Goal: Task Accomplishment & Management: Use online tool/utility

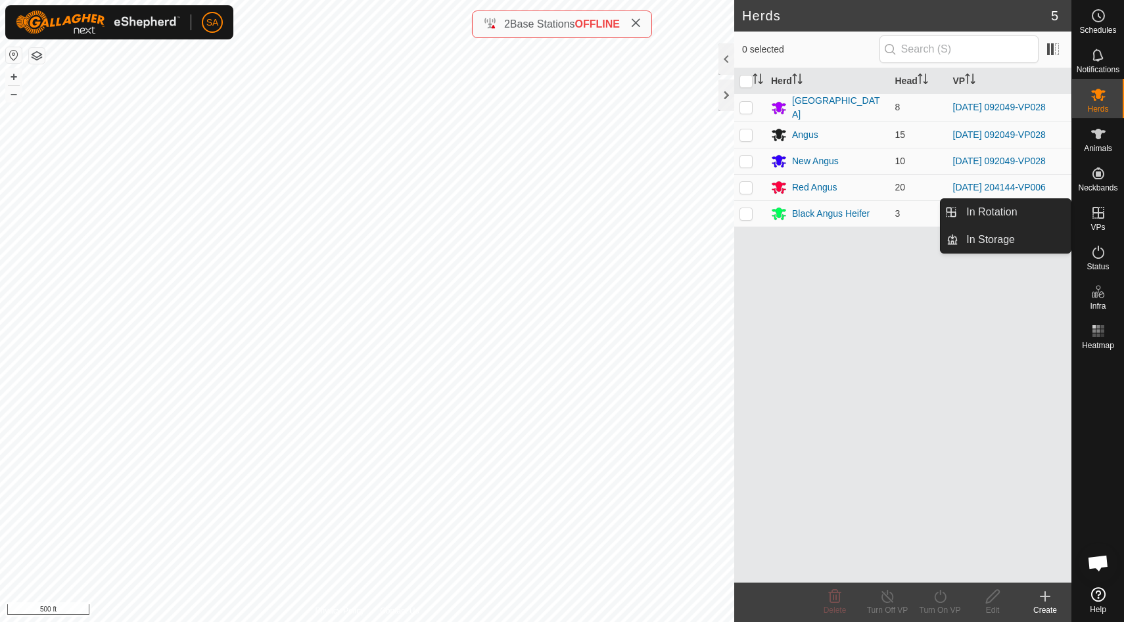
click at [1099, 214] on icon at bounding box center [1098, 213] width 16 height 16
click at [726, 96] on div at bounding box center [726, 96] width 16 height 32
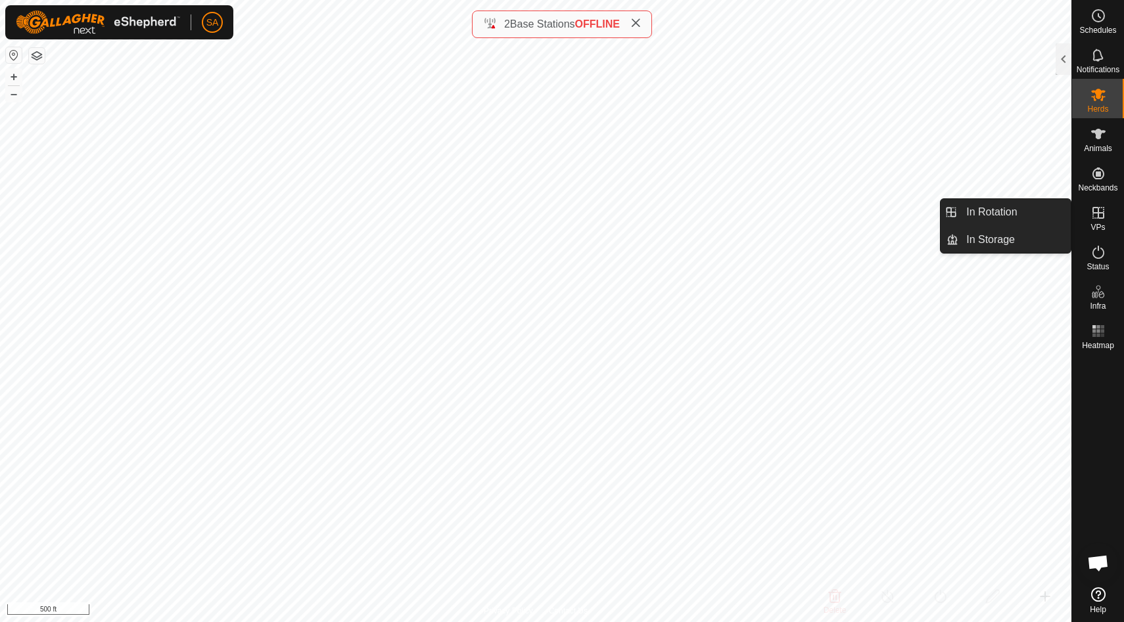
click at [1096, 218] on icon at bounding box center [1098, 213] width 12 height 12
click at [1051, 216] on link "In Rotation" at bounding box center [1014, 212] width 112 height 26
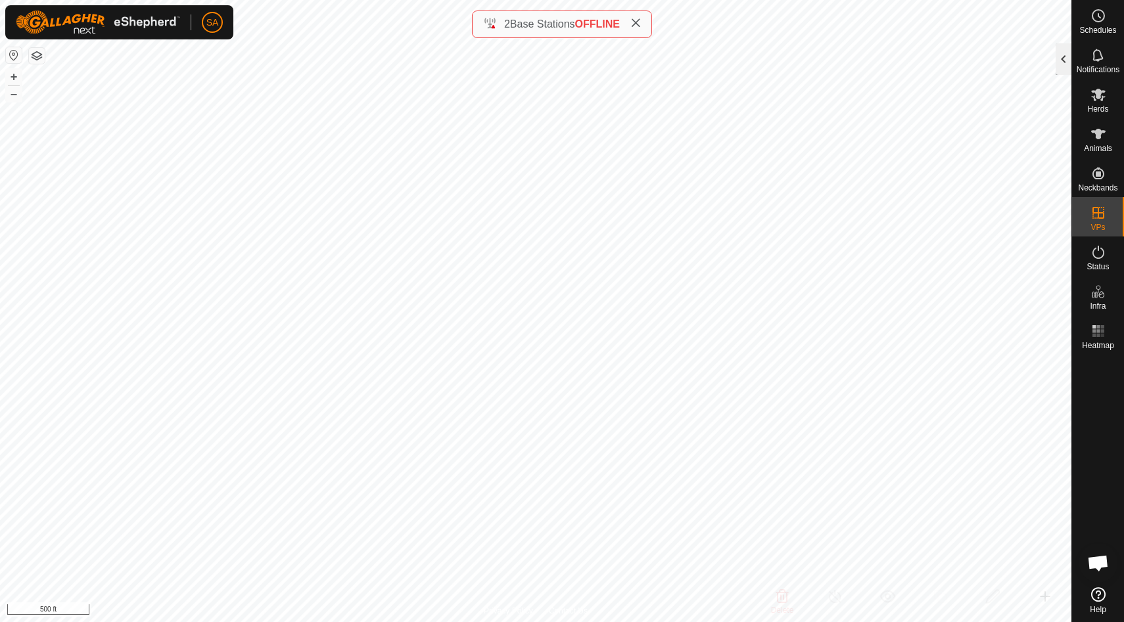
click at [1066, 59] on div at bounding box center [1063, 59] width 16 height 32
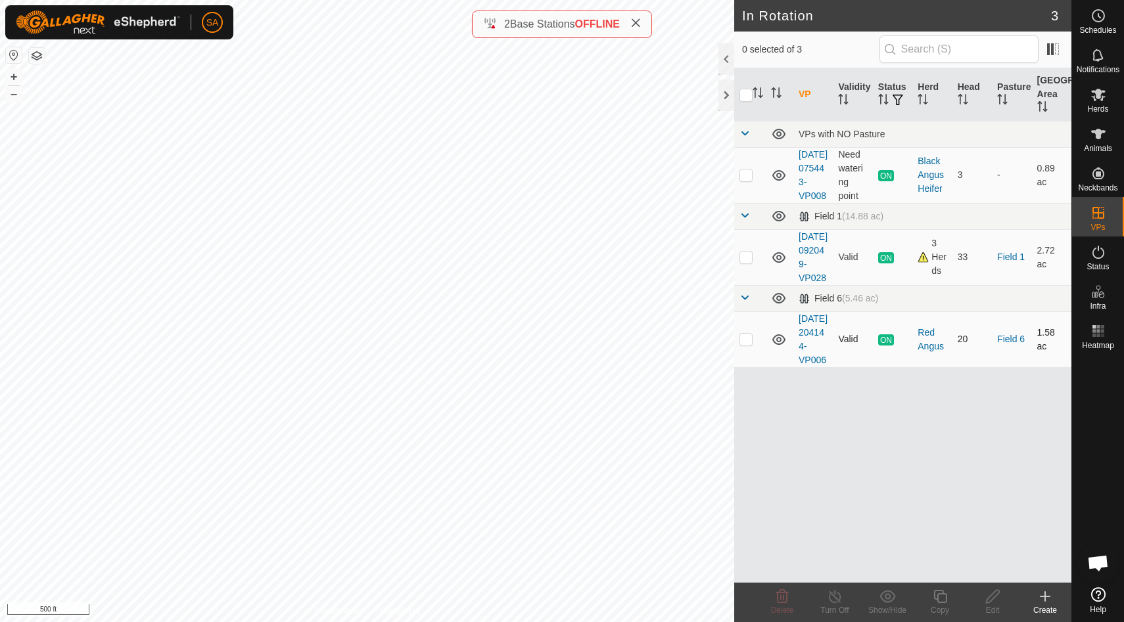
click at [749, 344] on p-tablecheckbox at bounding box center [745, 339] width 13 height 11
checkbox input "true"
click at [944, 596] on icon at bounding box center [940, 597] width 16 height 16
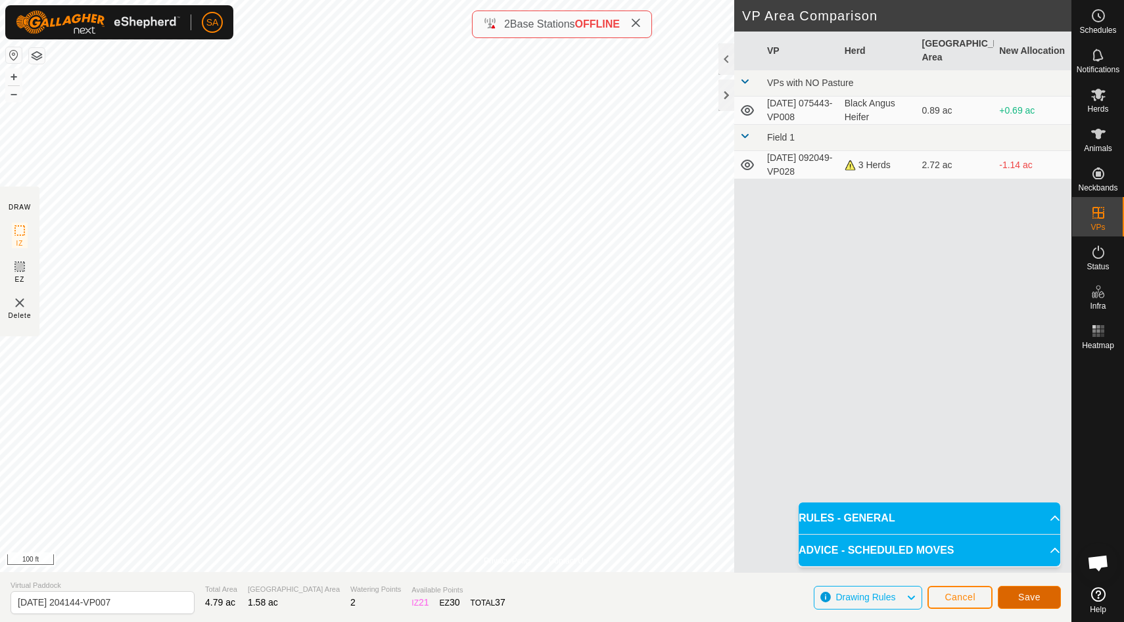
click at [1042, 595] on button "Save" at bounding box center [1029, 597] width 63 height 23
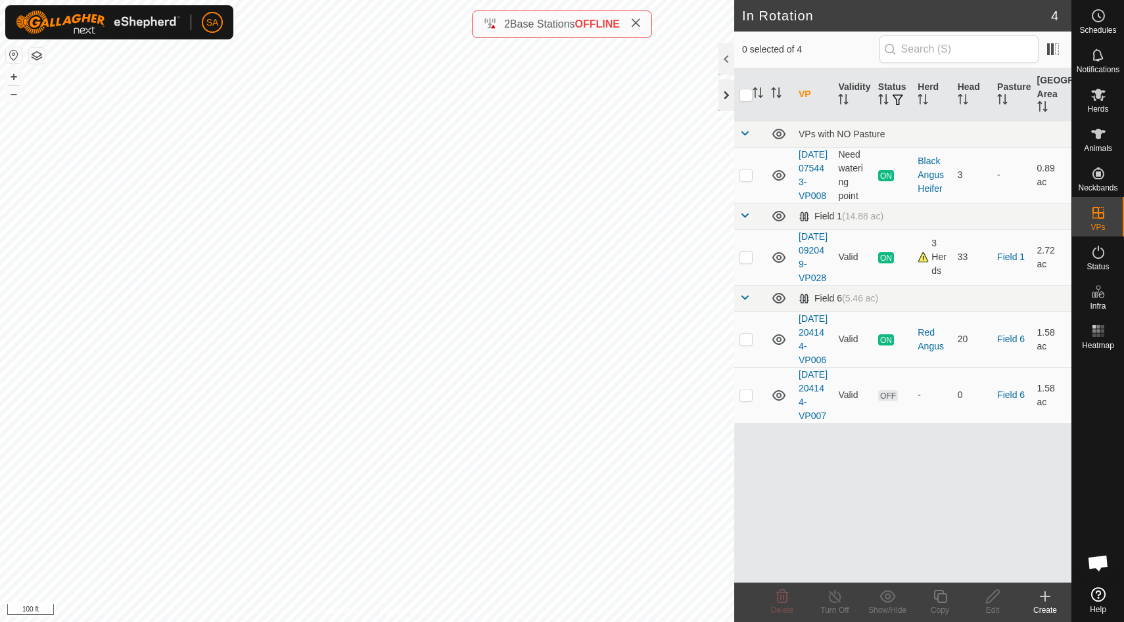
click at [727, 91] on div at bounding box center [726, 96] width 16 height 32
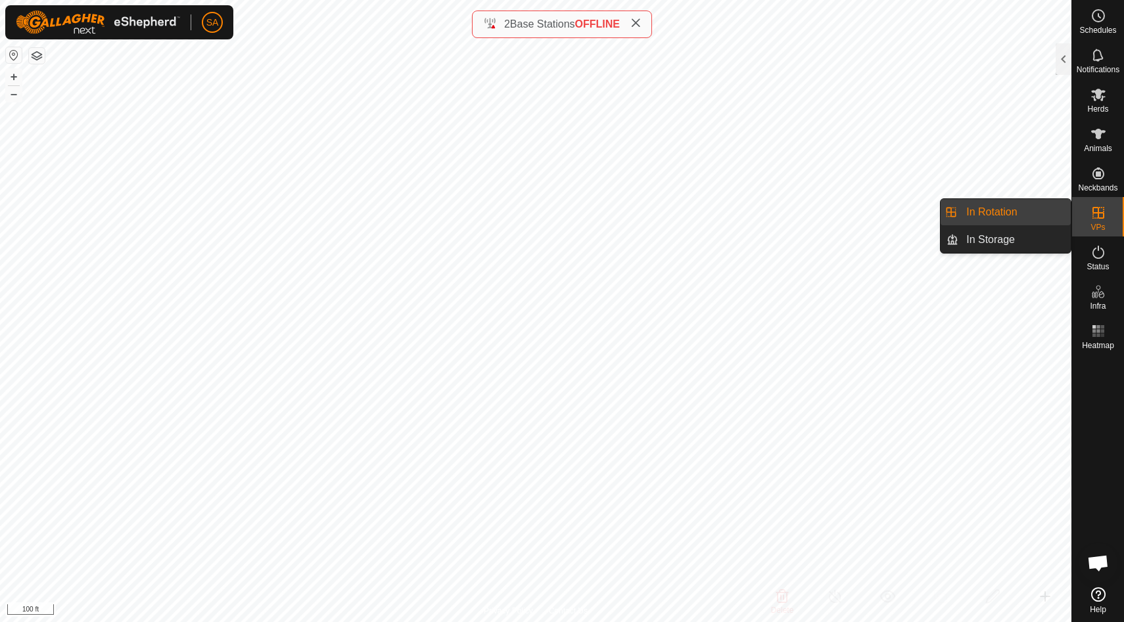
click at [1048, 215] on link "In Rotation" at bounding box center [1014, 212] width 112 height 26
click at [1059, 55] on div at bounding box center [1063, 59] width 16 height 32
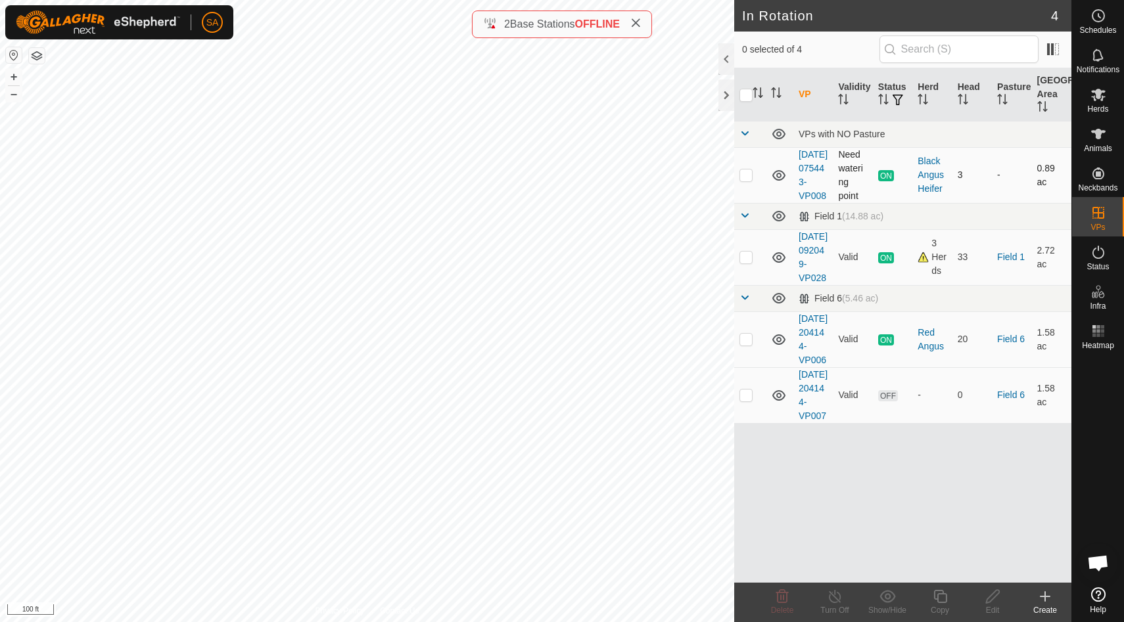
click at [748, 179] on p-checkbox at bounding box center [745, 175] width 13 height 11
click at [747, 180] on p-checkbox at bounding box center [745, 175] width 13 height 11
checkbox input "false"
click at [741, 262] on p-checkbox at bounding box center [745, 257] width 13 height 11
checkbox input "true"
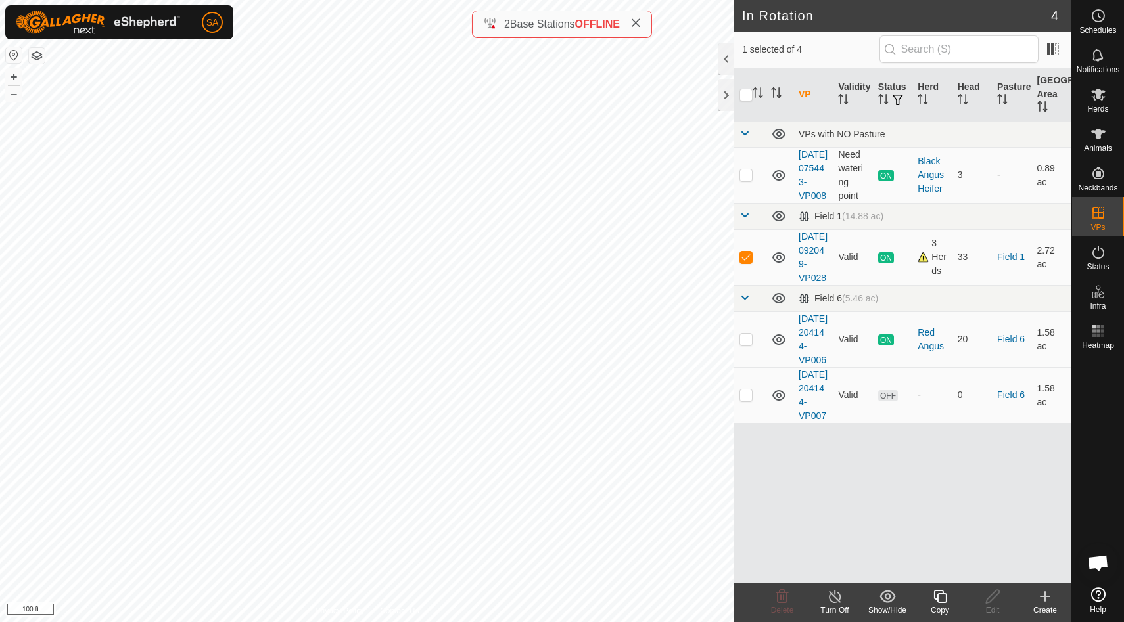
click at [940, 602] on icon at bounding box center [939, 596] width 13 height 13
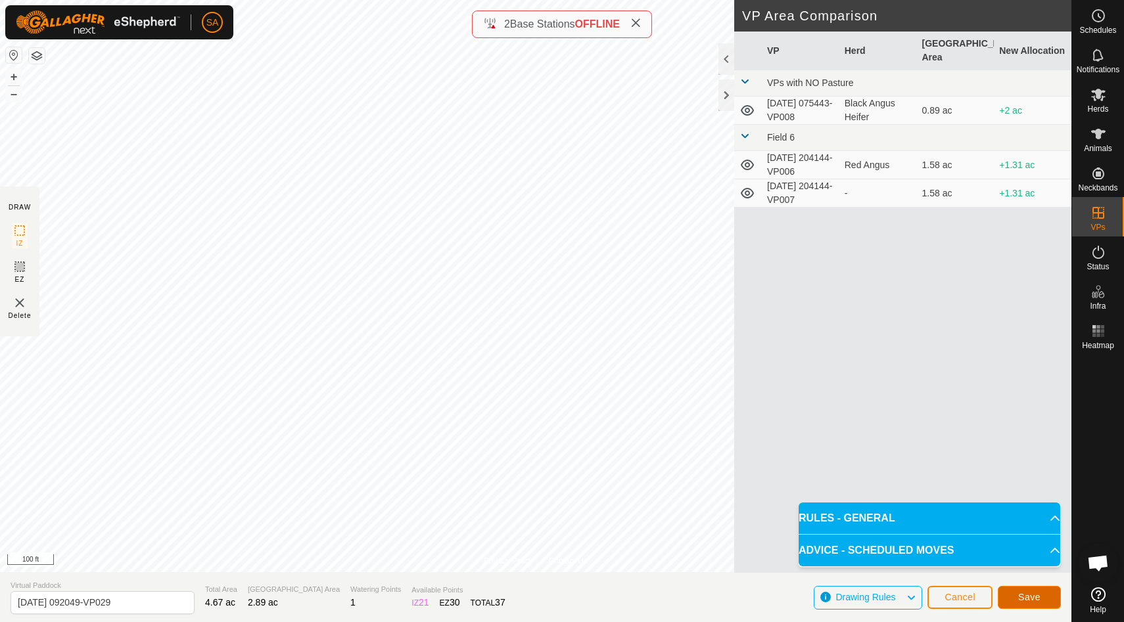
click at [1032, 593] on span "Save" at bounding box center [1029, 597] width 22 height 11
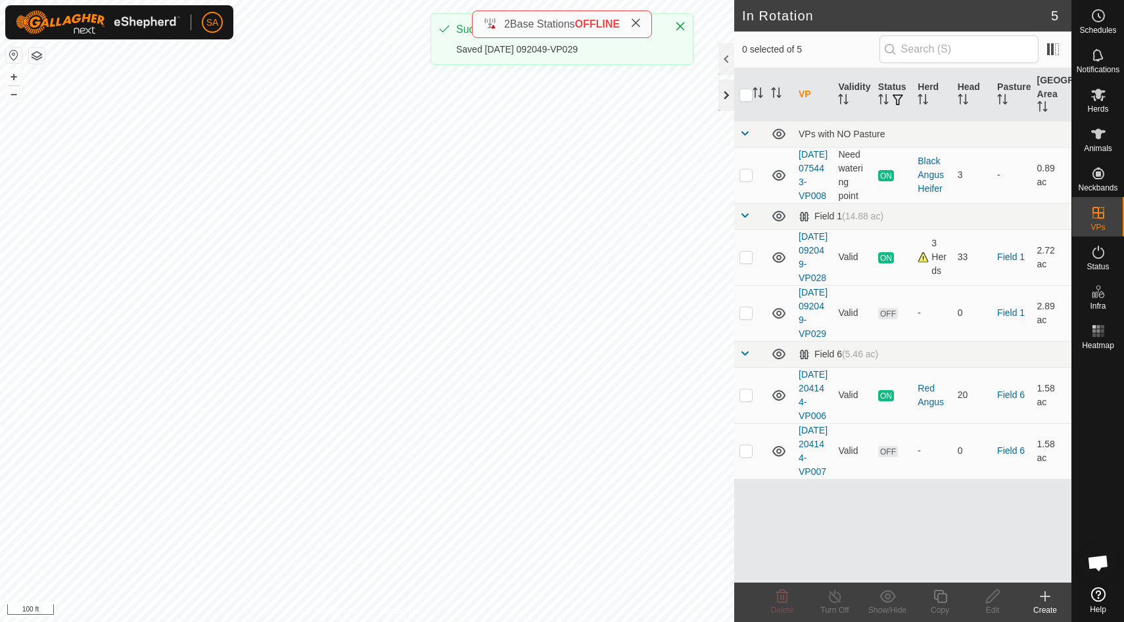
click at [724, 92] on div at bounding box center [726, 96] width 16 height 32
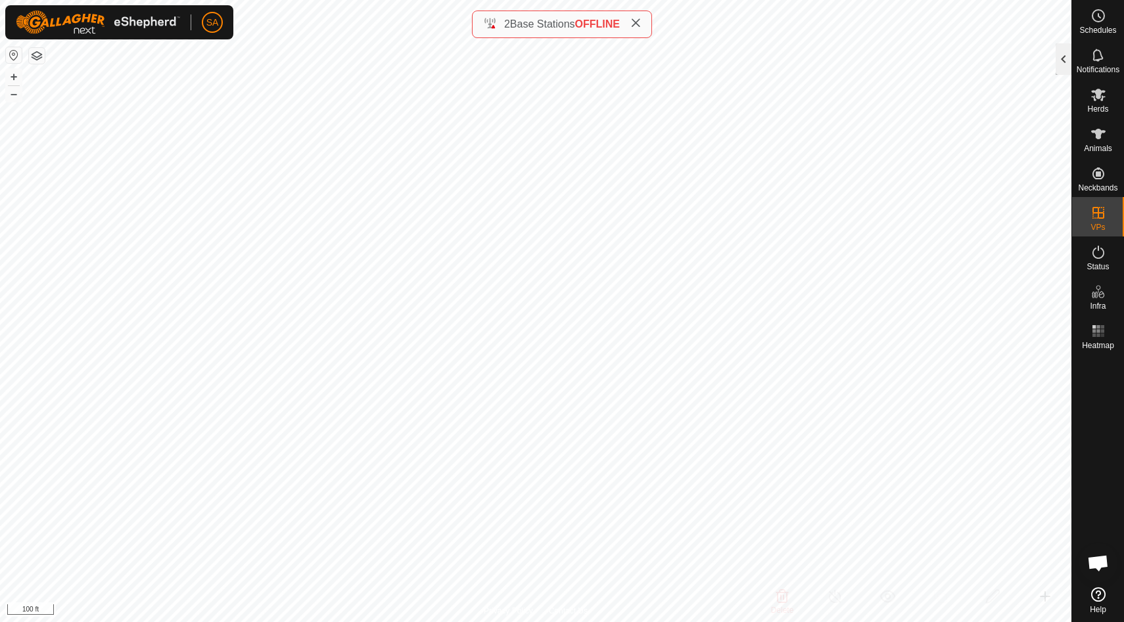
click at [1063, 57] on div at bounding box center [1063, 59] width 16 height 32
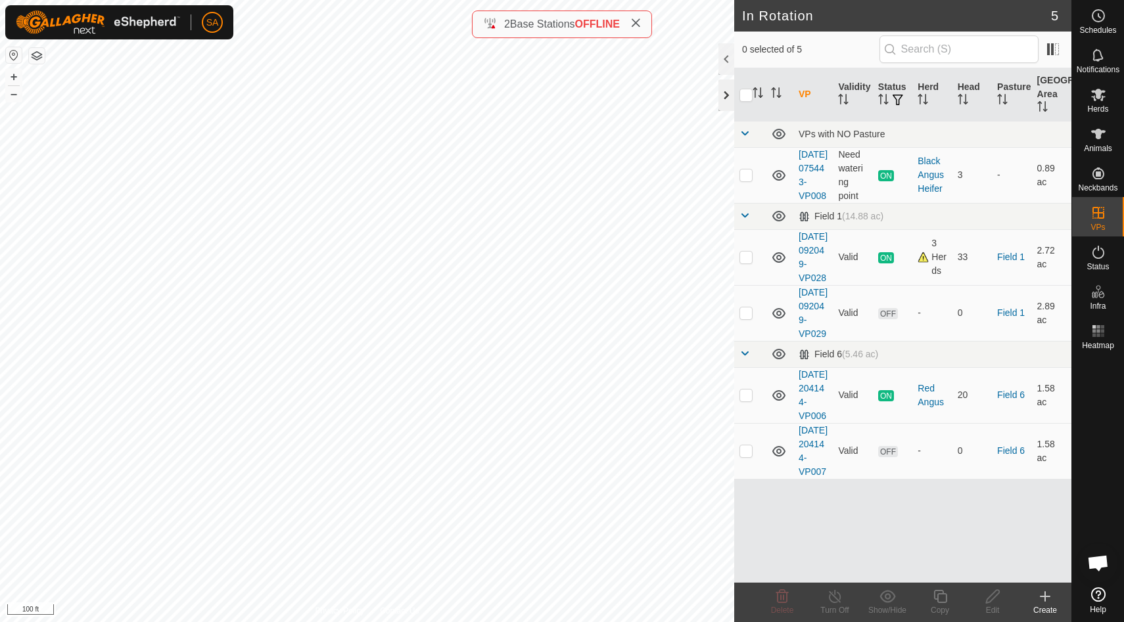
click at [723, 99] on div at bounding box center [726, 96] width 16 height 32
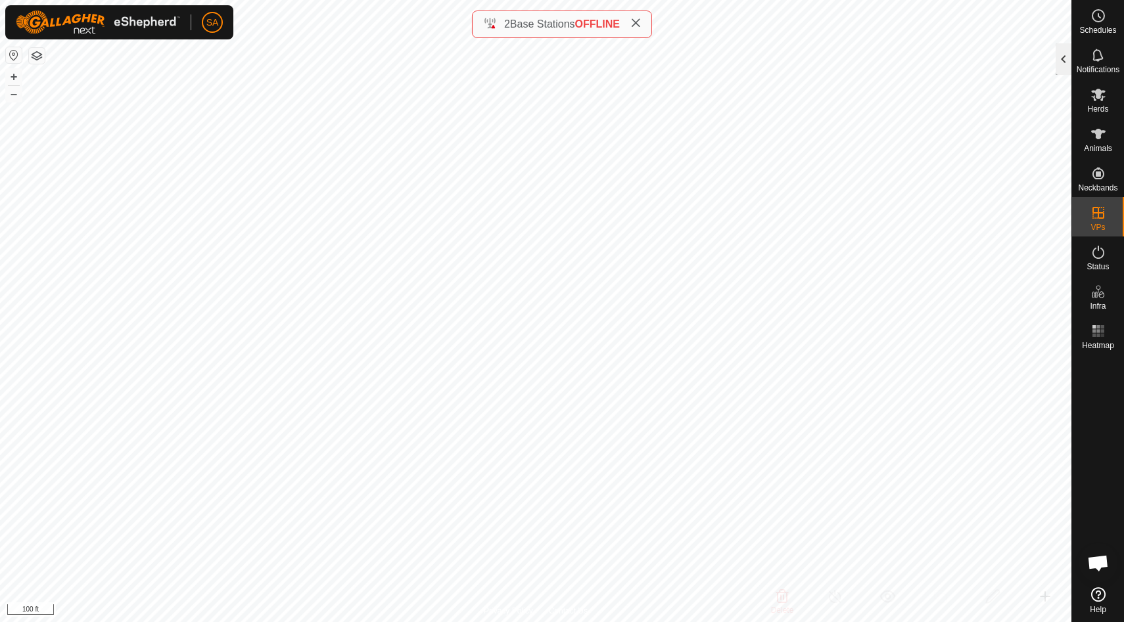
click at [1063, 58] on div at bounding box center [1063, 59] width 16 height 32
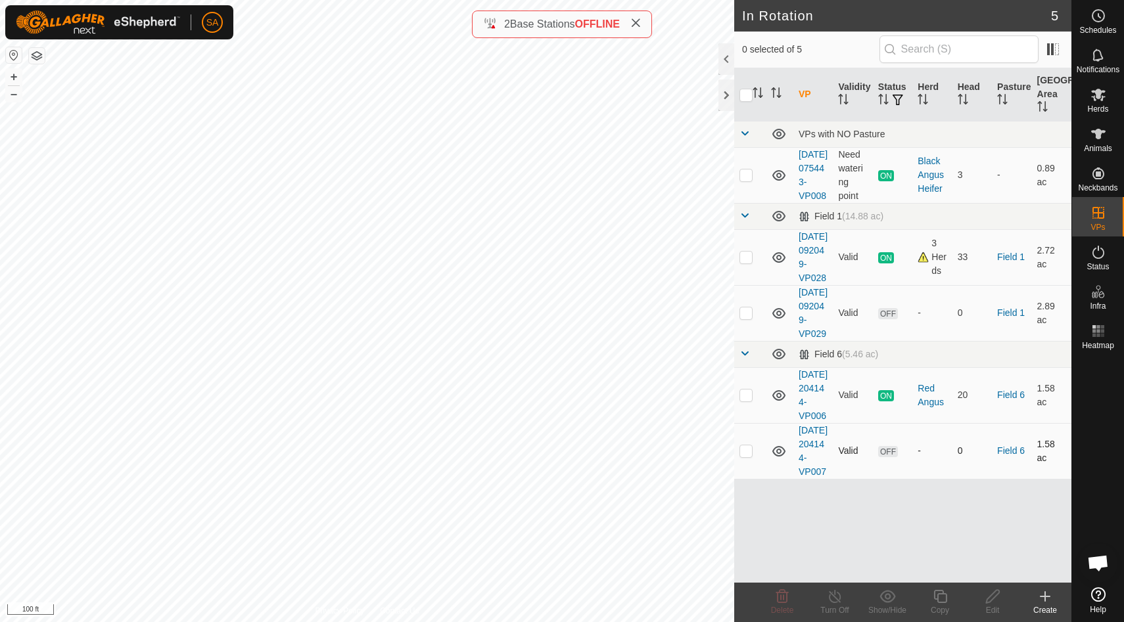
click at [751, 456] on p-checkbox at bounding box center [745, 451] width 13 height 11
click at [745, 456] on p-checkbox at bounding box center [745, 451] width 13 height 11
checkbox input "false"
click at [1099, 99] on icon at bounding box center [1098, 95] width 16 height 16
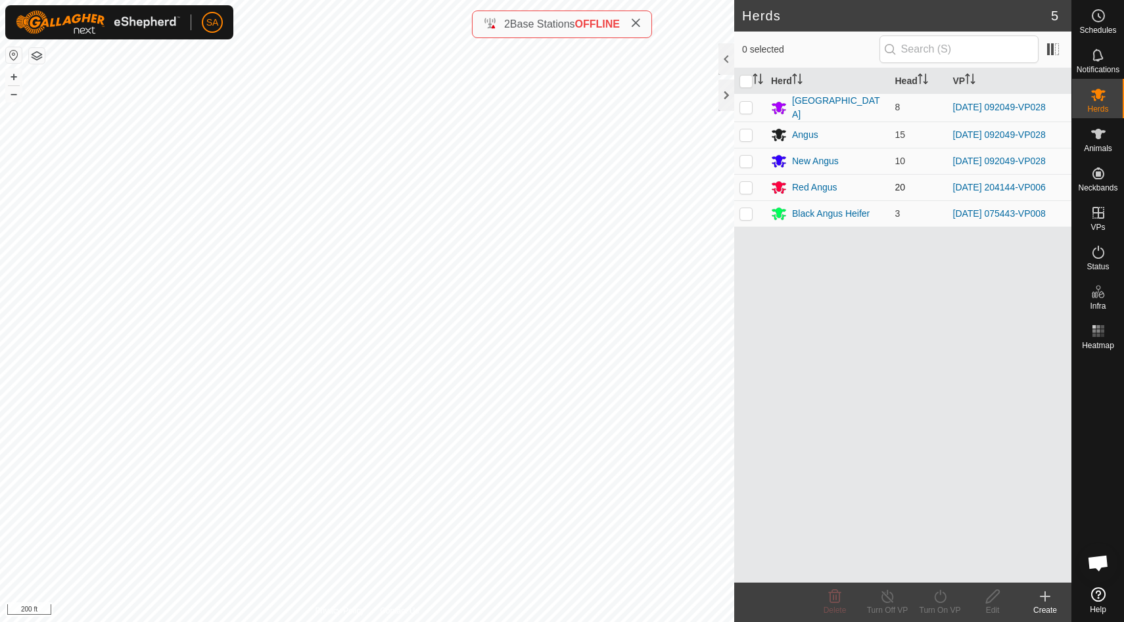
click at [746, 185] on p-checkbox at bounding box center [745, 187] width 13 height 11
checkbox input "true"
click at [944, 603] on icon at bounding box center [940, 597] width 16 height 16
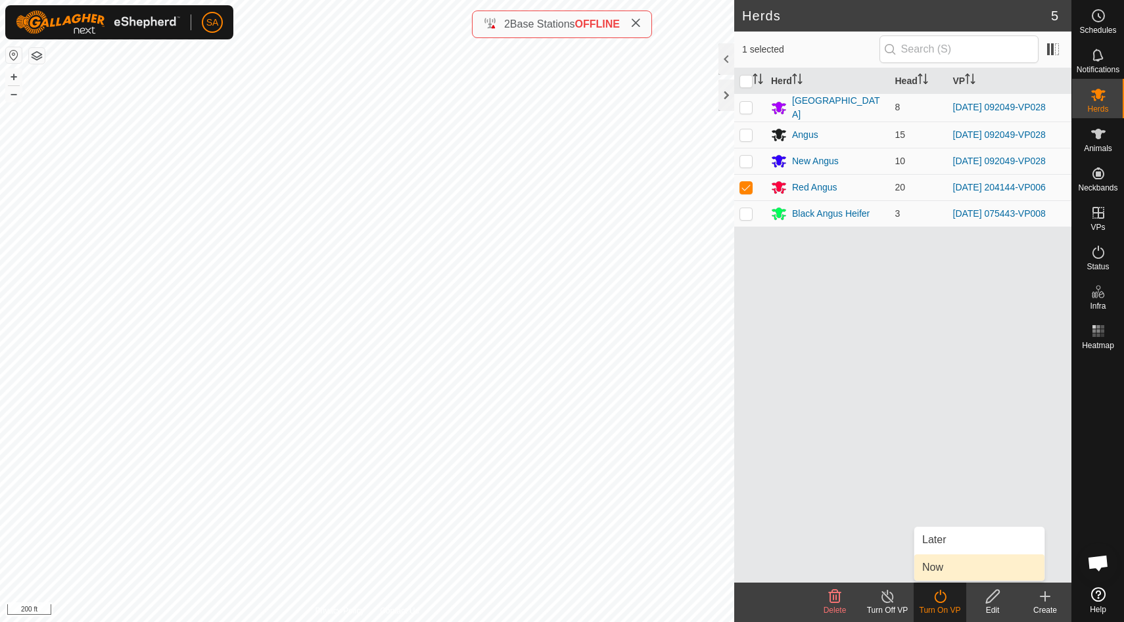
click at [957, 566] on link "Now" at bounding box center [979, 568] width 130 height 26
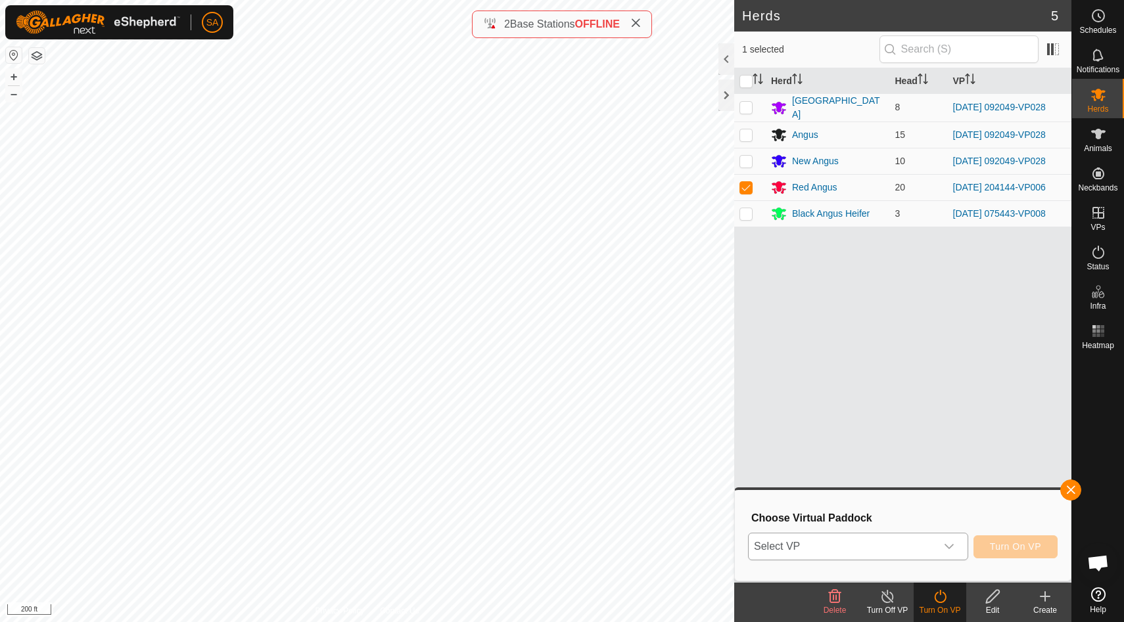
click at [948, 546] on icon "dropdown trigger" at bounding box center [949, 547] width 11 height 11
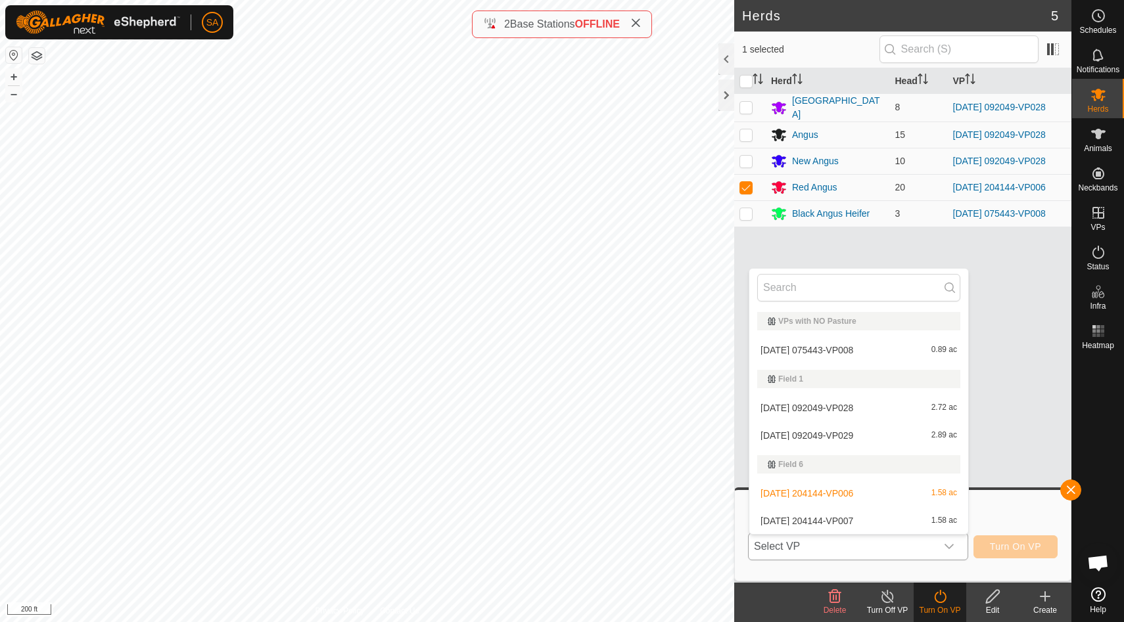
click at [938, 519] on li "[DATE] 204144-VP007 1.58 ac" at bounding box center [858, 521] width 219 height 26
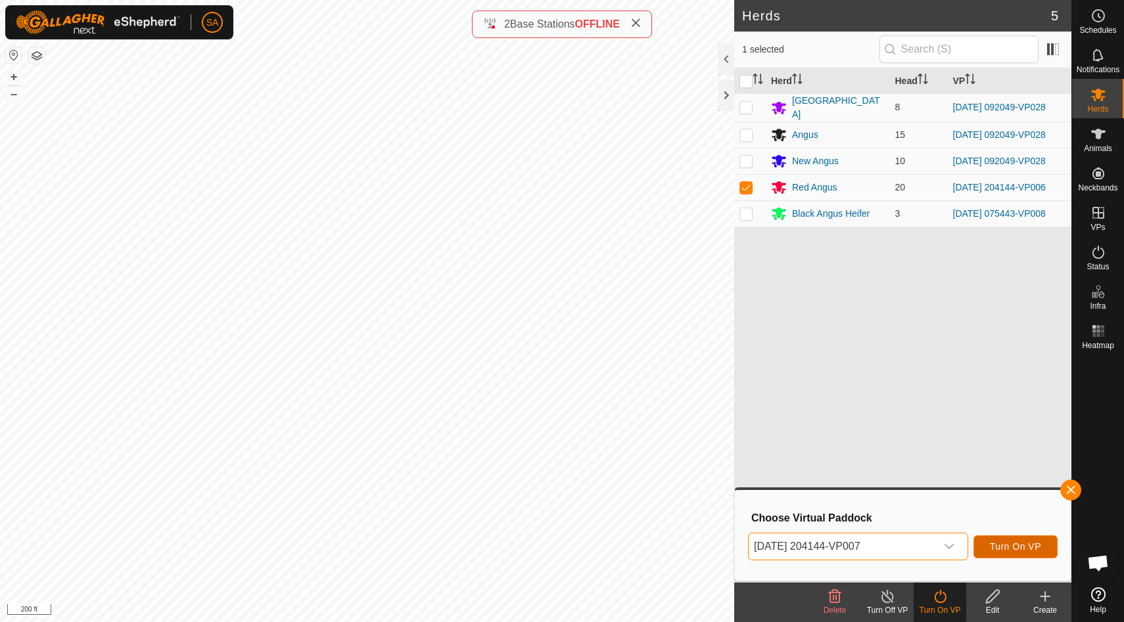
click at [1035, 547] on span "Turn On VP" at bounding box center [1015, 547] width 51 height 11
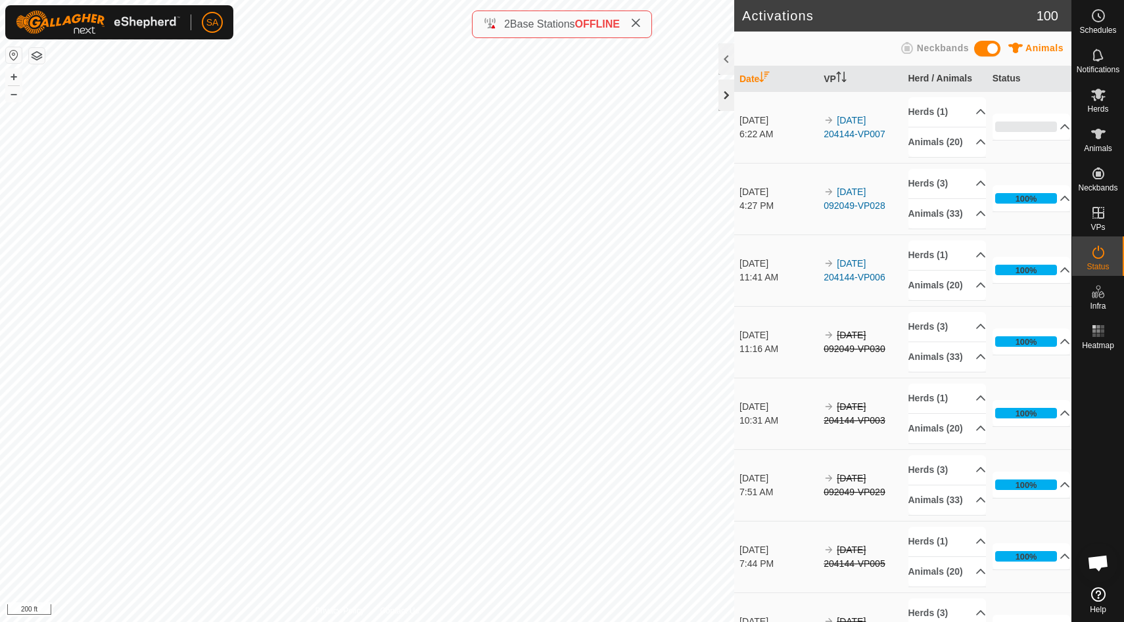
click at [724, 93] on div at bounding box center [726, 96] width 16 height 32
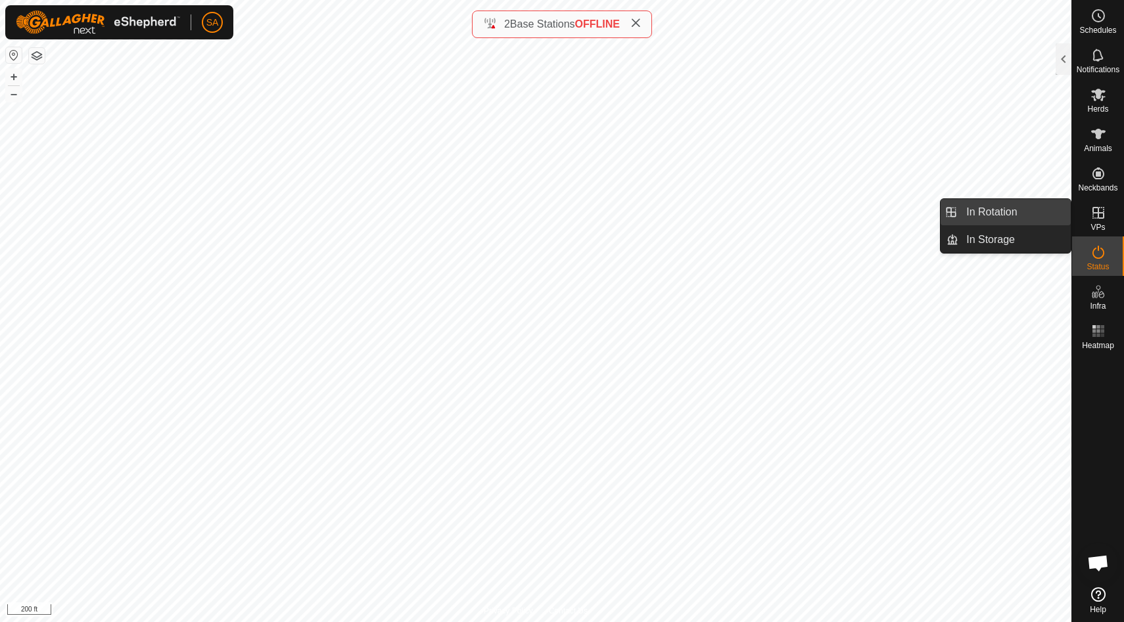
click at [1045, 208] on link "In Rotation" at bounding box center [1014, 212] width 112 height 26
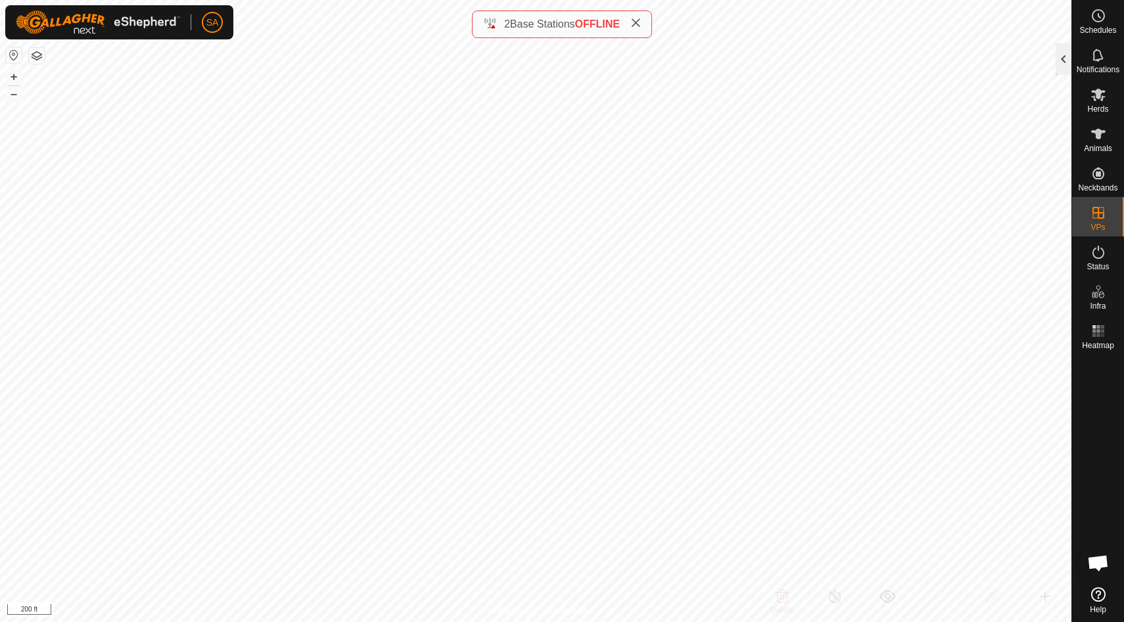
click at [1062, 62] on div at bounding box center [1063, 59] width 16 height 32
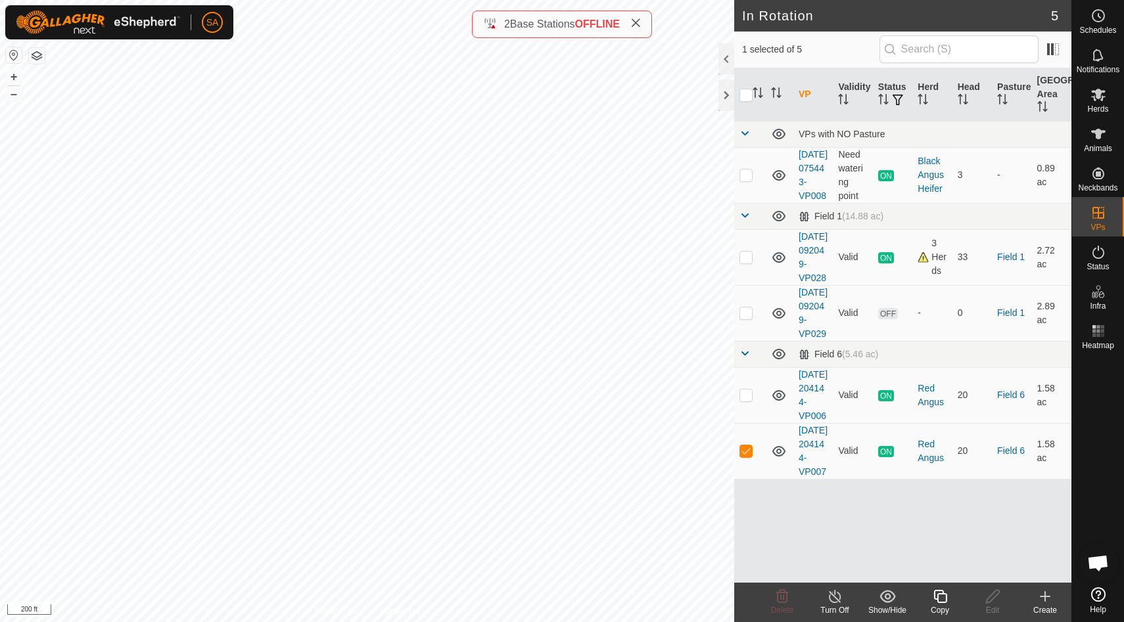
click at [941, 601] on icon at bounding box center [940, 597] width 16 height 16
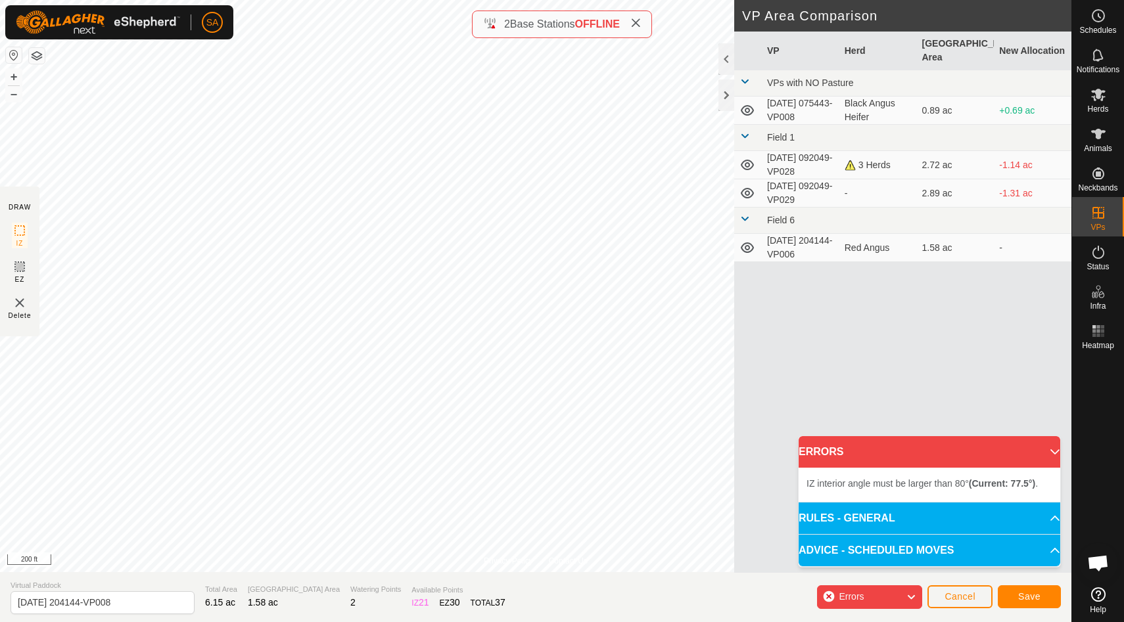
click at [885, 598] on div "Errors" at bounding box center [869, 598] width 105 height 24
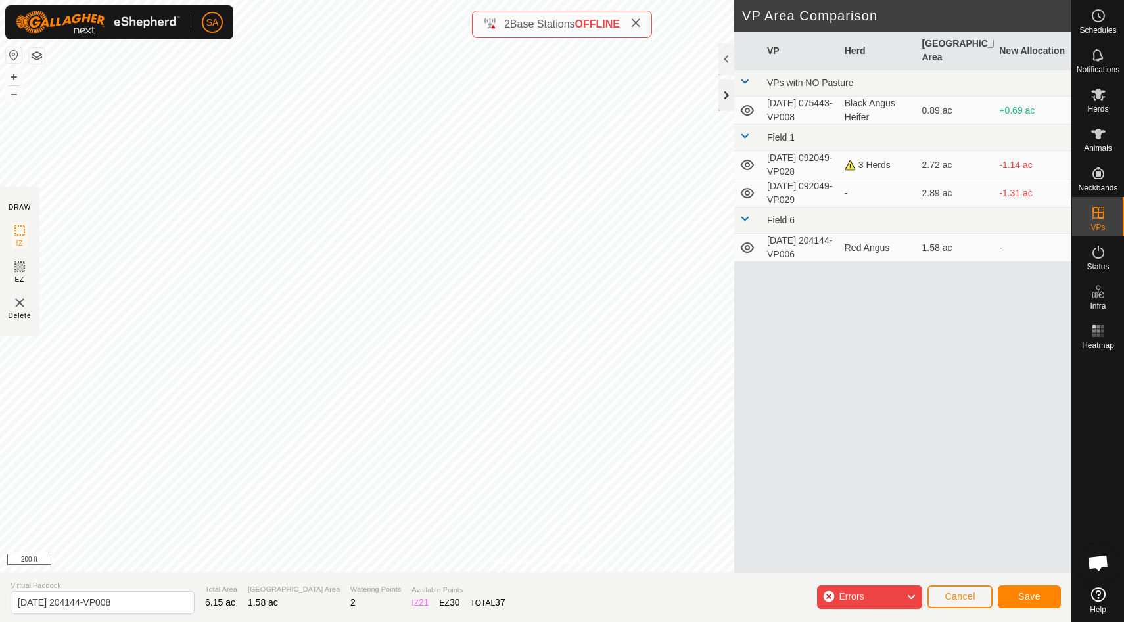
click at [727, 97] on div at bounding box center [726, 96] width 16 height 32
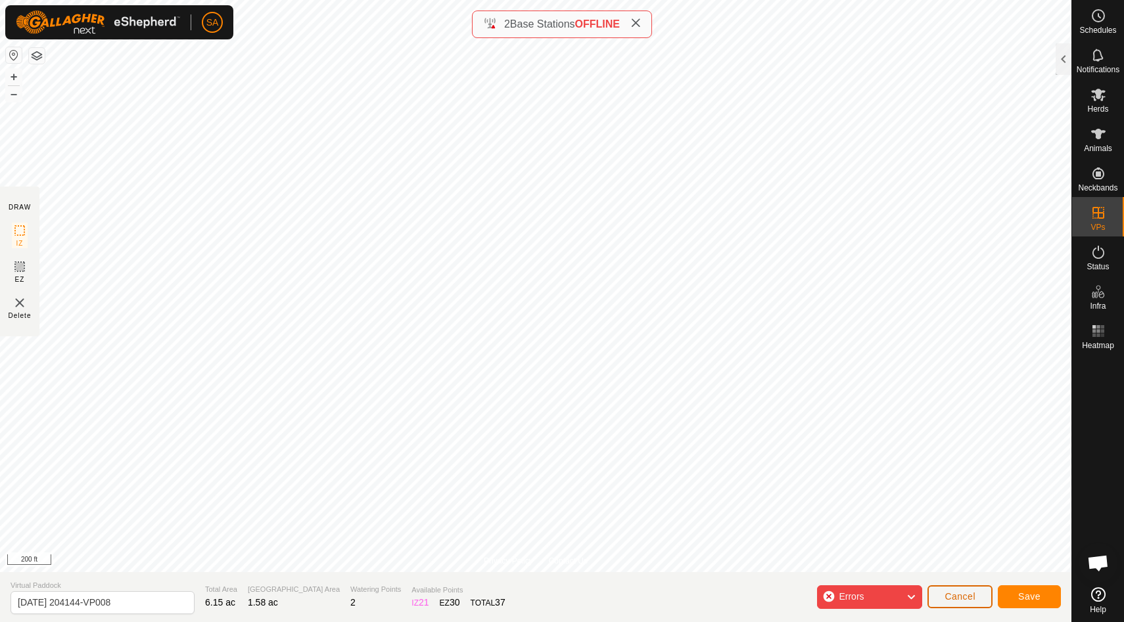
click at [952, 599] on span "Cancel" at bounding box center [959, 596] width 31 height 11
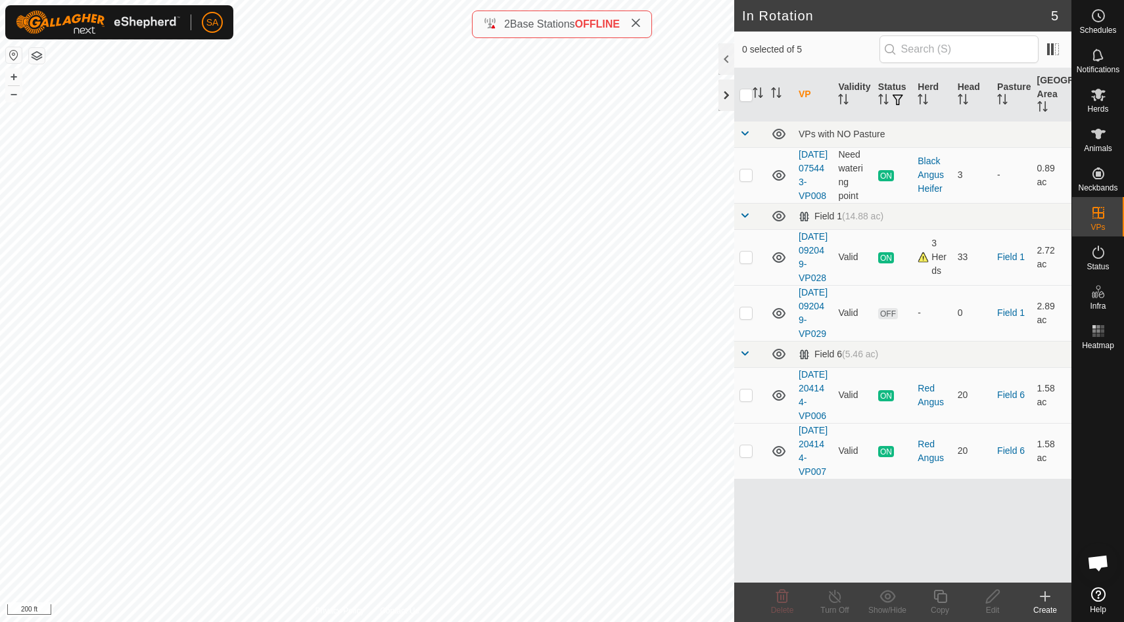
click at [727, 91] on div at bounding box center [726, 96] width 16 height 32
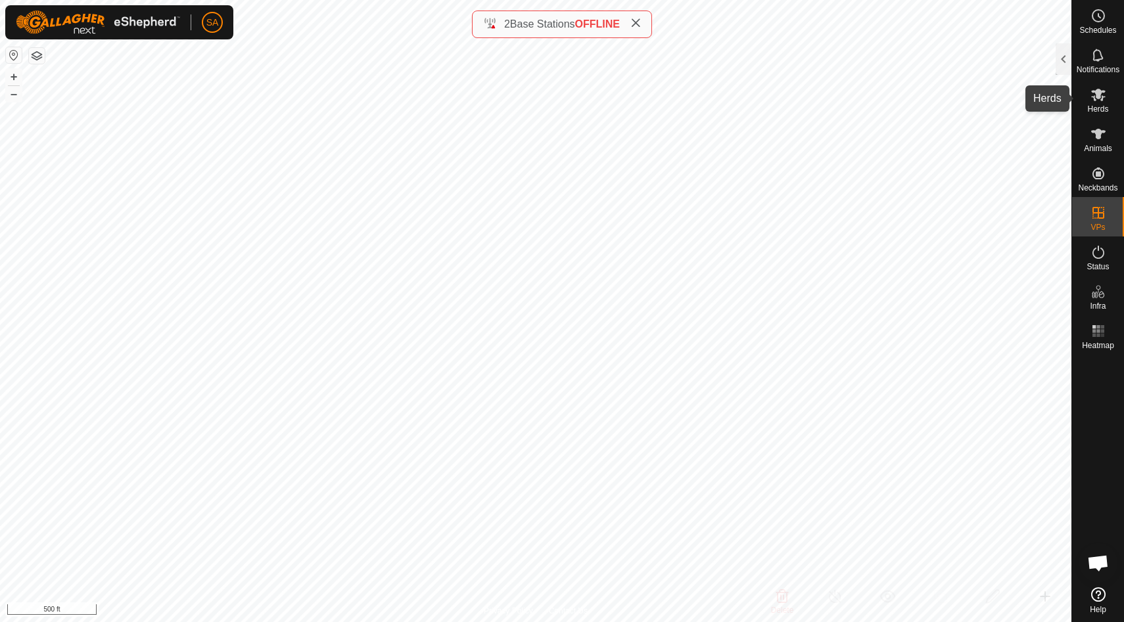
click at [1101, 104] on es-mob-svg-icon at bounding box center [1098, 94] width 24 height 21
click at [1064, 55] on div at bounding box center [1063, 59] width 16 height 32
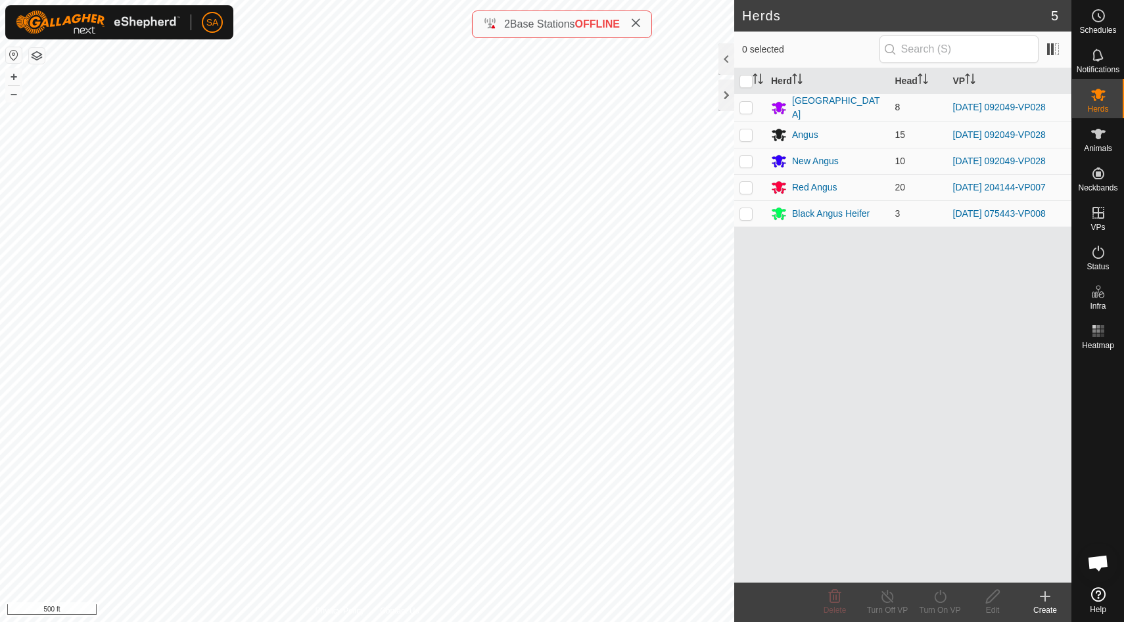
click at [745, 105] on p-checkbox at bounding box center [745, 107] width 13 height 11
checkbox input "true"
click at [745, 123] on td at bounding box center [750, 135] width 32 height 26
checkbox input "true"
click at [745, 160] on p-checkbox at bounding box center [745, 161] width 13 height 11
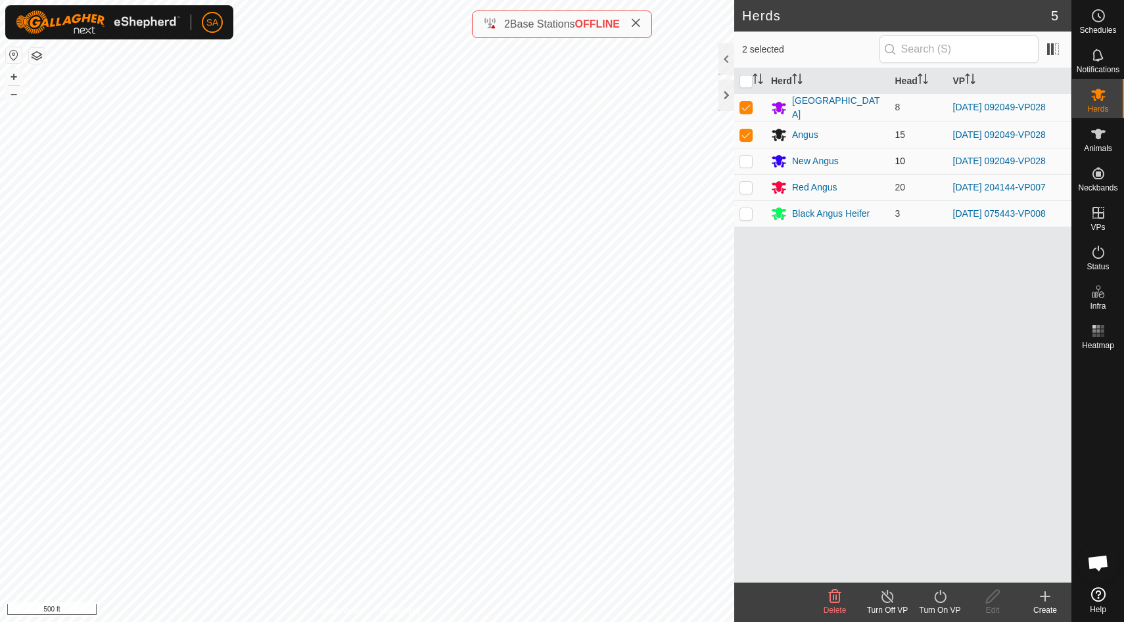
checkbox input "true"
click at [940, 601] on icon at bounding box center [940, 597] width 16 height 16
click at [936, 567] on link "Now" at bounding box center [979, 568] width 130 height 26
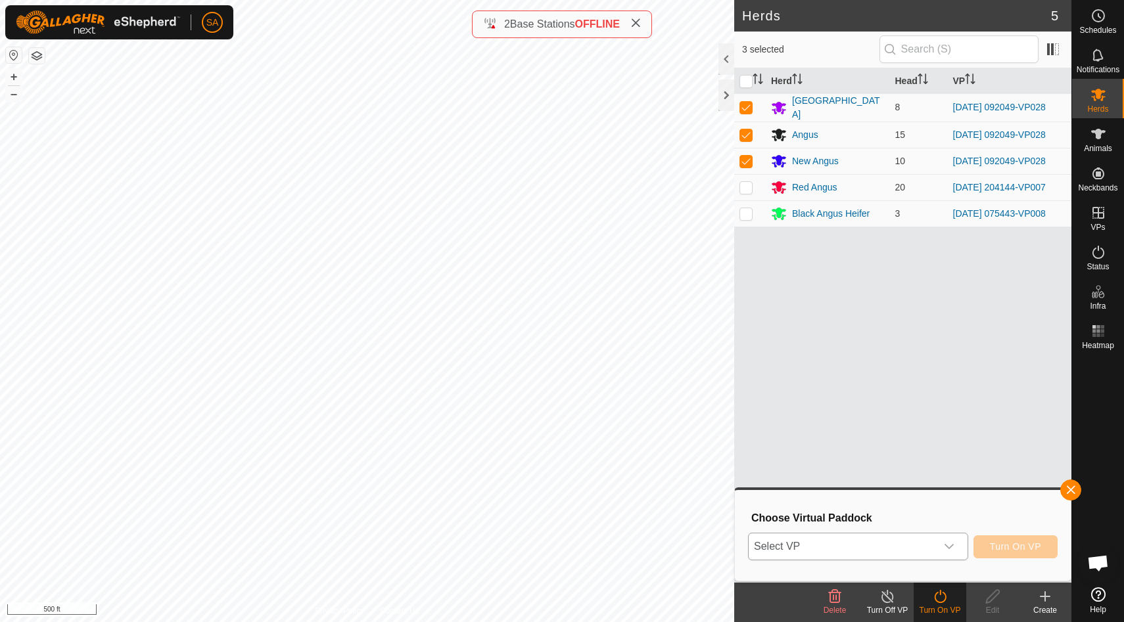
click at [948, 543] on icon "dropdown trigger" at bounding box center [949, 547] width 11 height 11
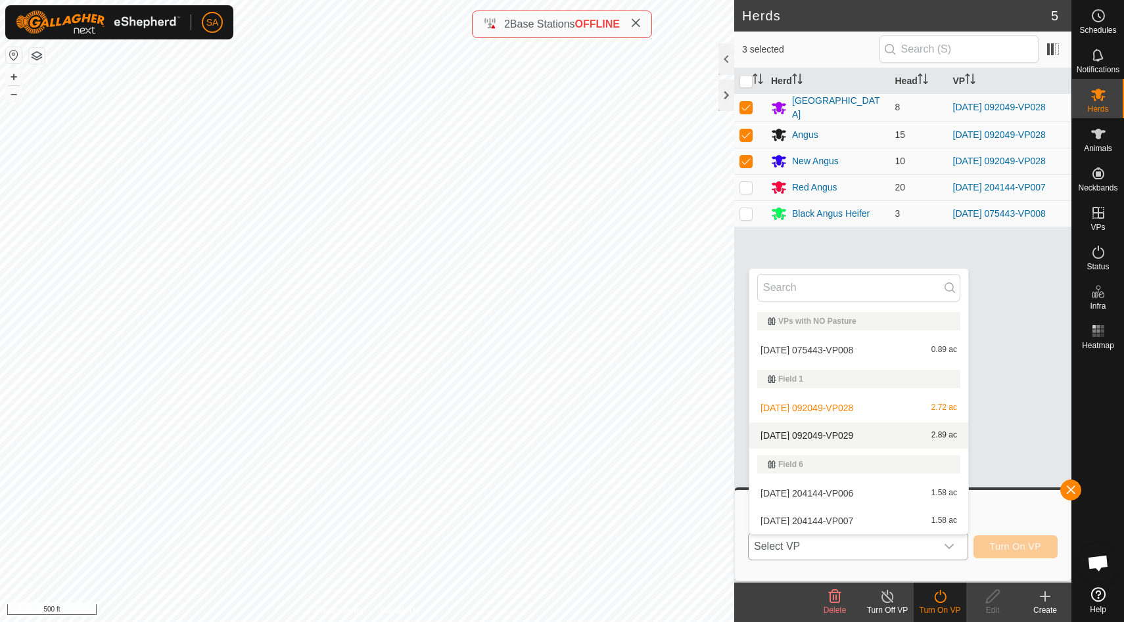
click at [930, 438] on li "[DATE] 092049-VP029 2.89 ac" at bounding box center [858, 436] width 219 height 26
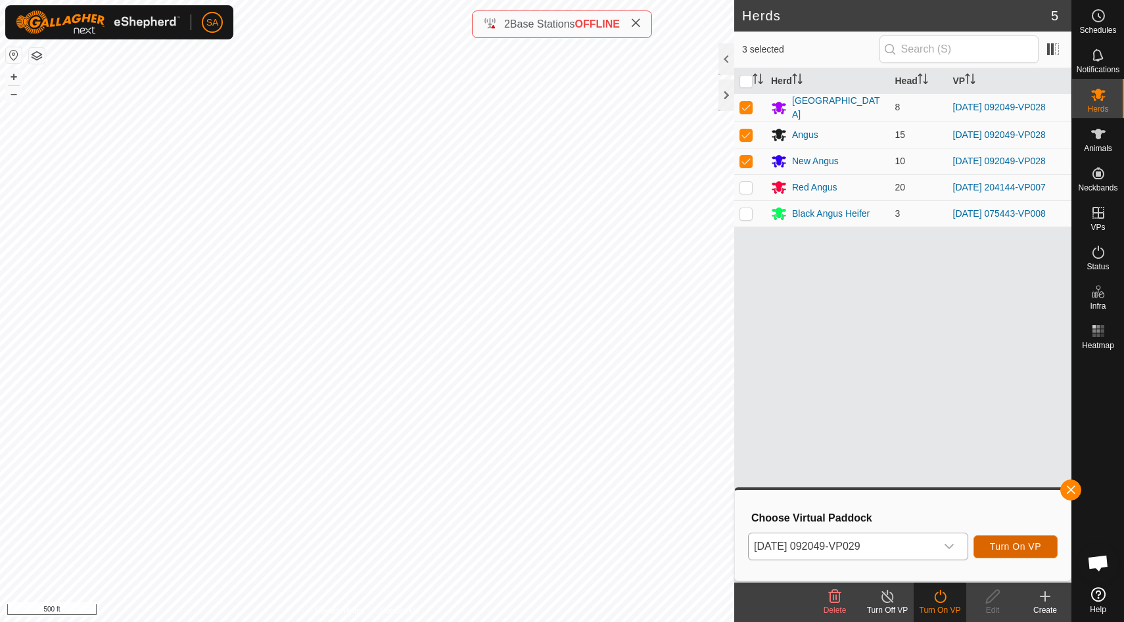
click at [1031, 543] on span "Turn On VP" at bounding box center [1015, 547] width 51 height 11
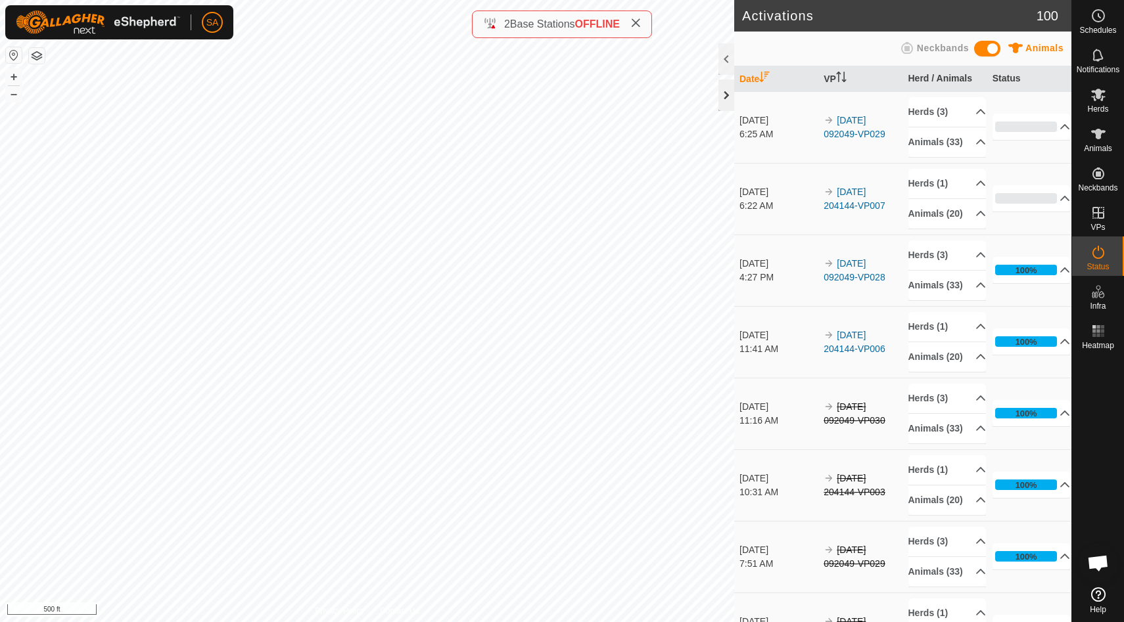
click at [727, 91] on div at bounding box center [726, 96] width 16 height 32
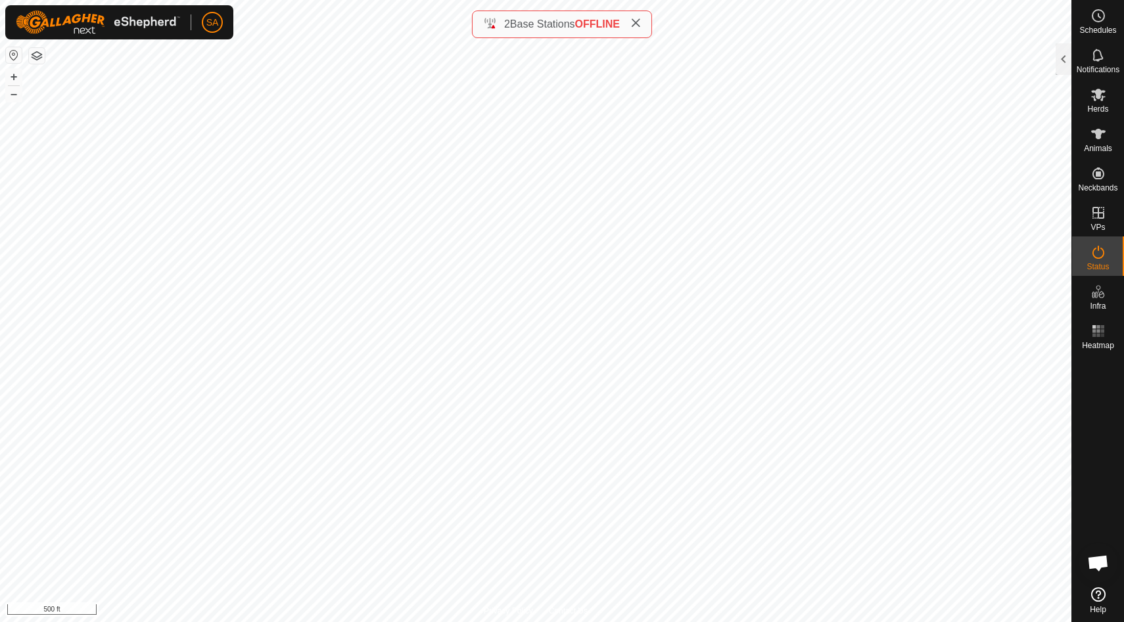
click at [791, 0] on html "SA Schedules Notifications Herds Animals Neckbands VPs Status Infra Heatmap Hel…" at bounding box center [562, 311] width 1124 height 622
click at [1063, 55] on div at bounding box center [1063, 59] width 16 height 32
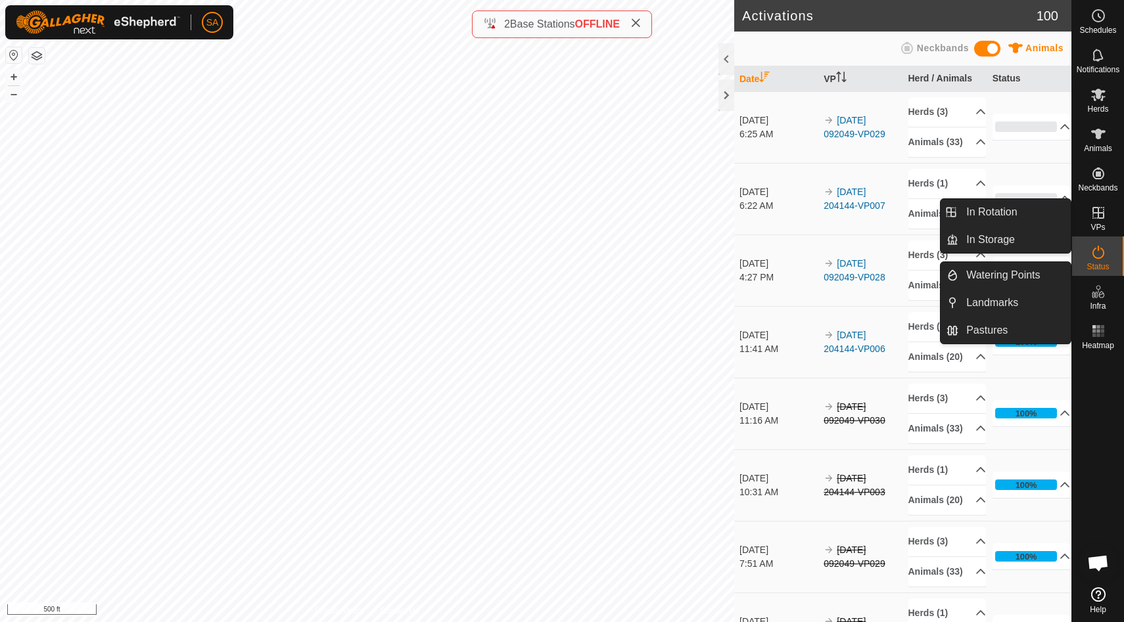
click at [1101, 218] on icon at bounding box center [1098, 213] width 12 height 12
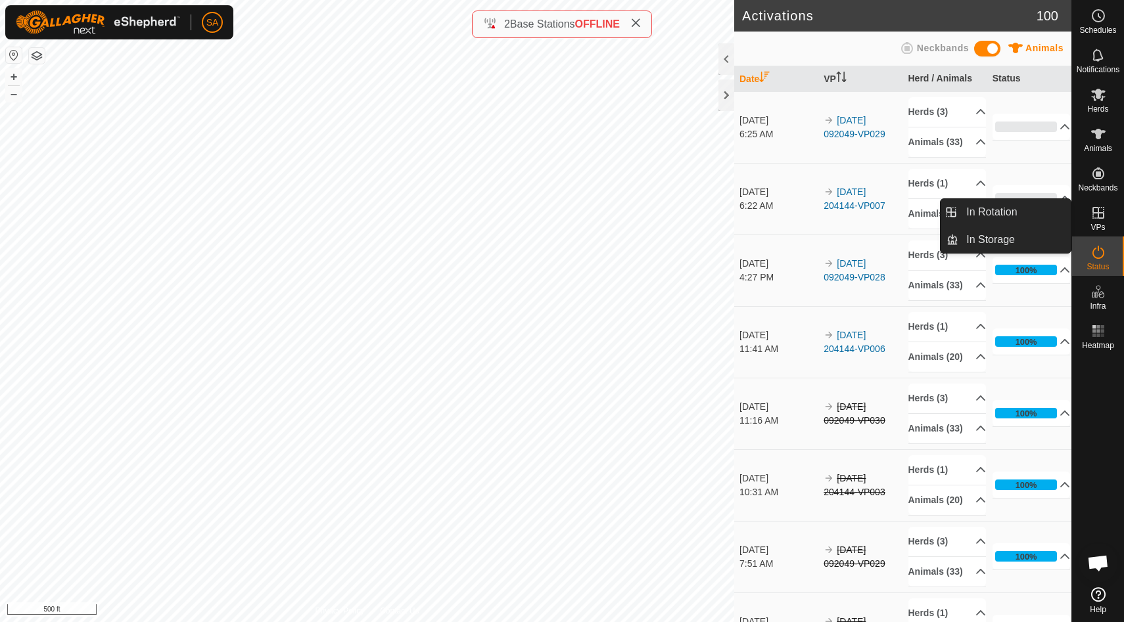
click at [1103, 214] on icon at bounding box center [1098, 213] width 16 height 16
click at [1045, 215] on link "In Rotation" at bounding box center [1014, 212] width 112 height 26
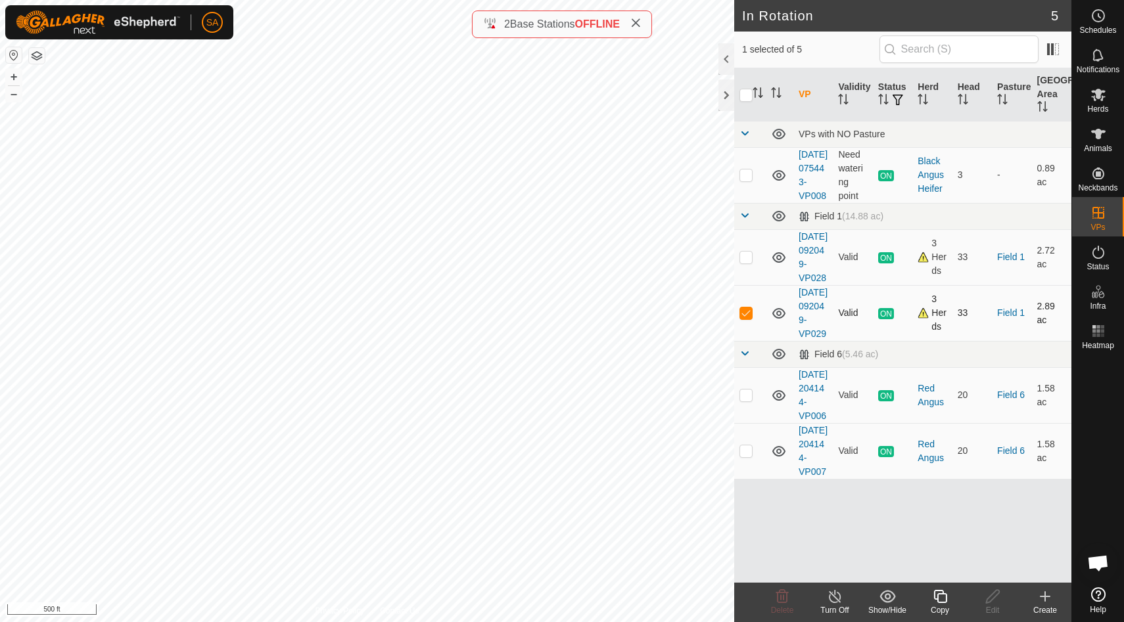
click at [745, 318] on p-checkbox at bounding box center [745, 313] width 13 height 11
checkbox input "false"
click at [745, 456] on p-checkbox at bounding box center [745, 451] width 13 height 11
checkbox input "true"
click at [944, 595] on icon at bounding box center [940, 597] width 16 height 16
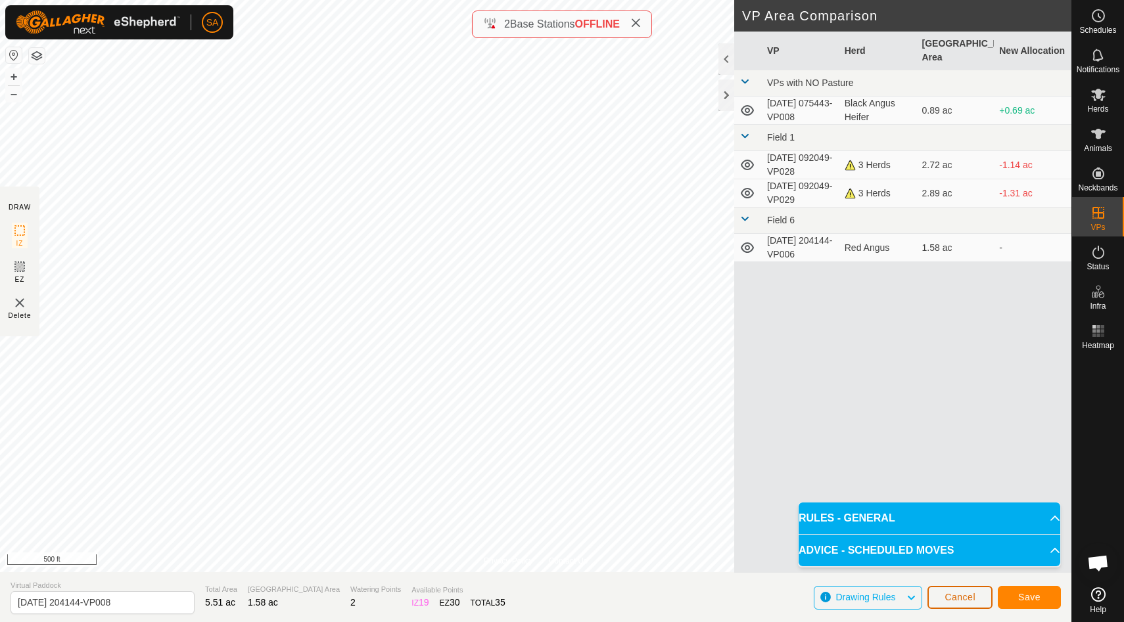
click at [953, 599] on span "Cancel" at bounding box center [959, 597] width 31 height 11
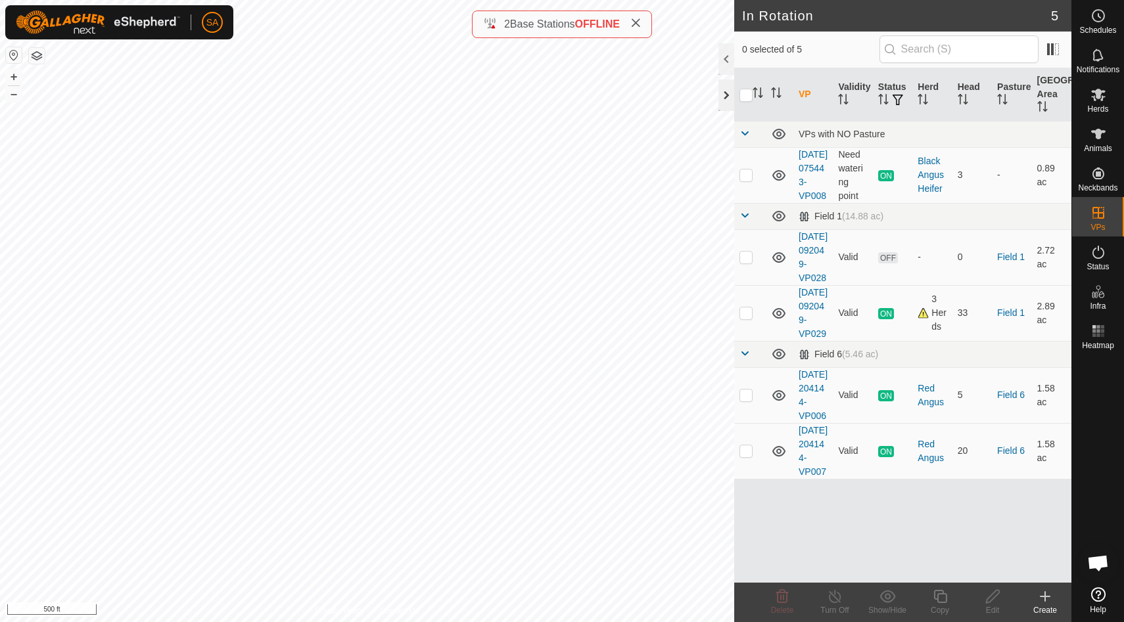
click at [726, 92] on div at bounding box center [726, 96] width 16 height 32
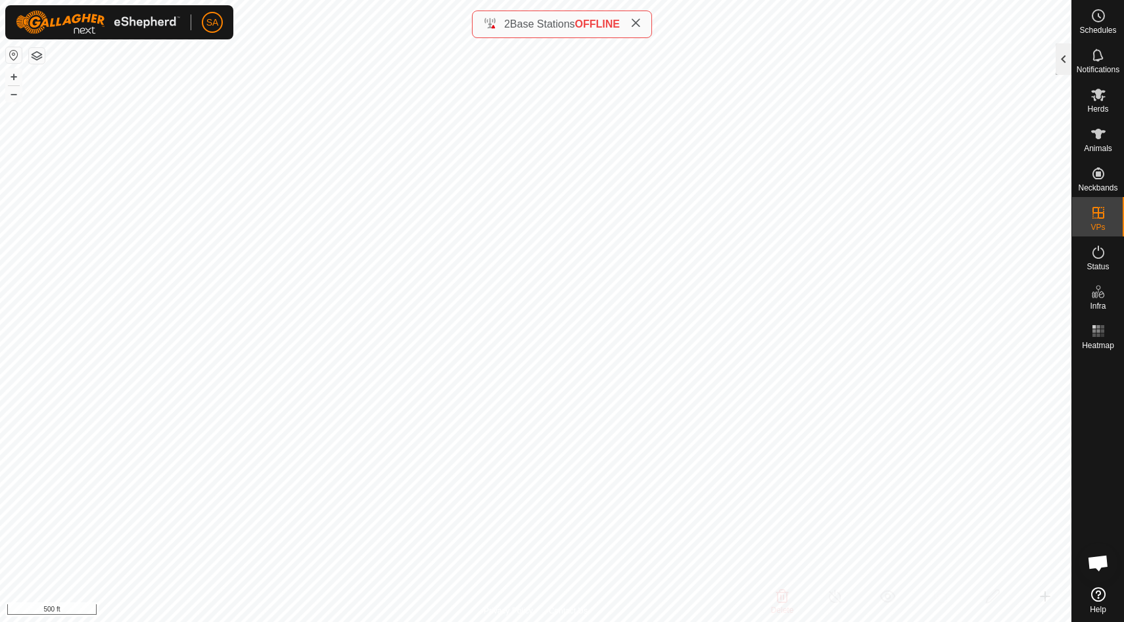
click at [1065, 60] on div at bounding box center [1063, 59] width 16 height 32
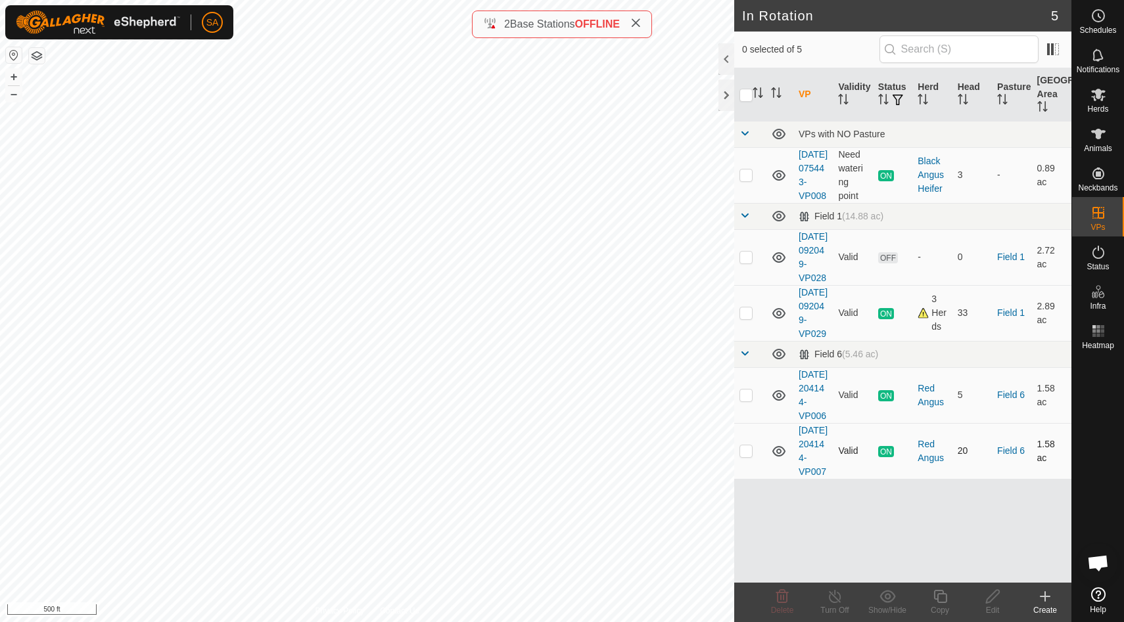
click at [745, 456] on p-checkbox at bounding box center [745, 451] width 13 height 11
checkbox input "false"
click at [724, 95] on div at bounding box center [726, 96] width 16 height 32
